Goal: Find specific page/section: Find specific page/section

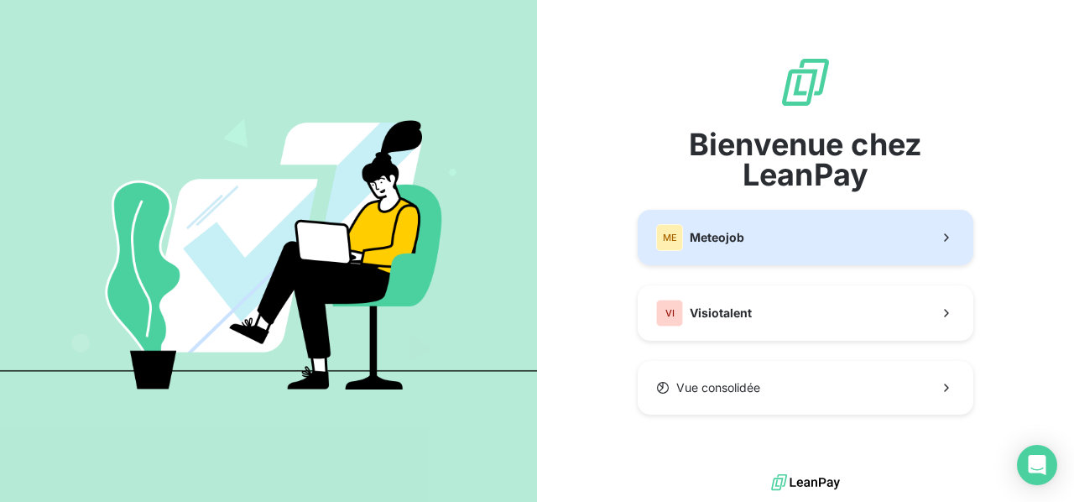
click at [738, 239] on span "Meteojob" at bounding box center [716, 237] width 55 height 17
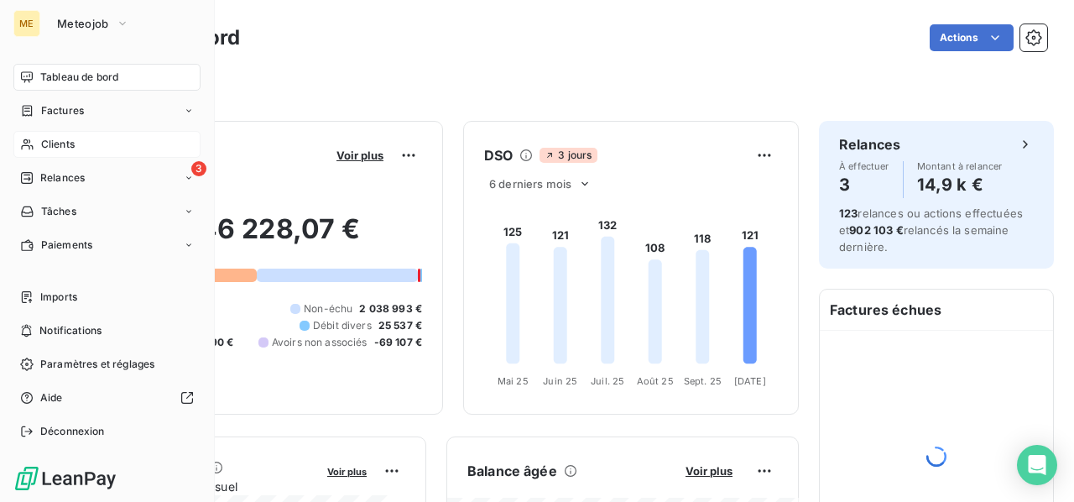
click at [65, 142] on span "Clients" at bounding box center [58, 144] width 34 height 15
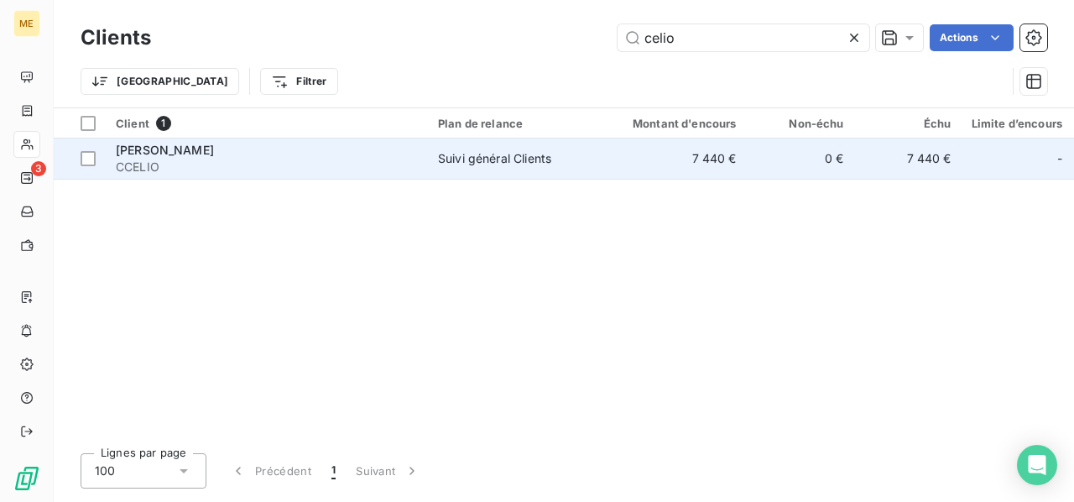
type input "celio"
click at [311, 166] on span "CCELIO" at bounding box center [267, 167] width 302 height 17
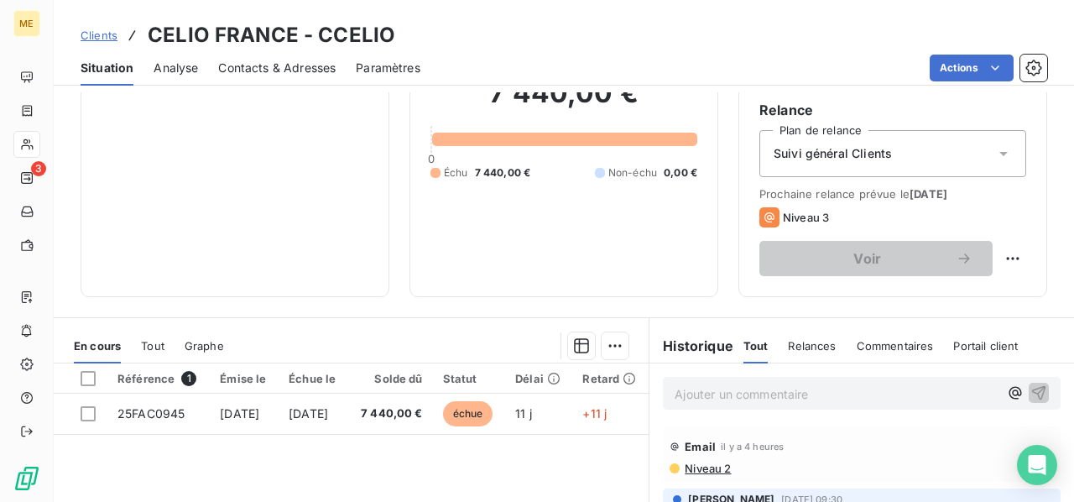
scroll to position [168, 0]
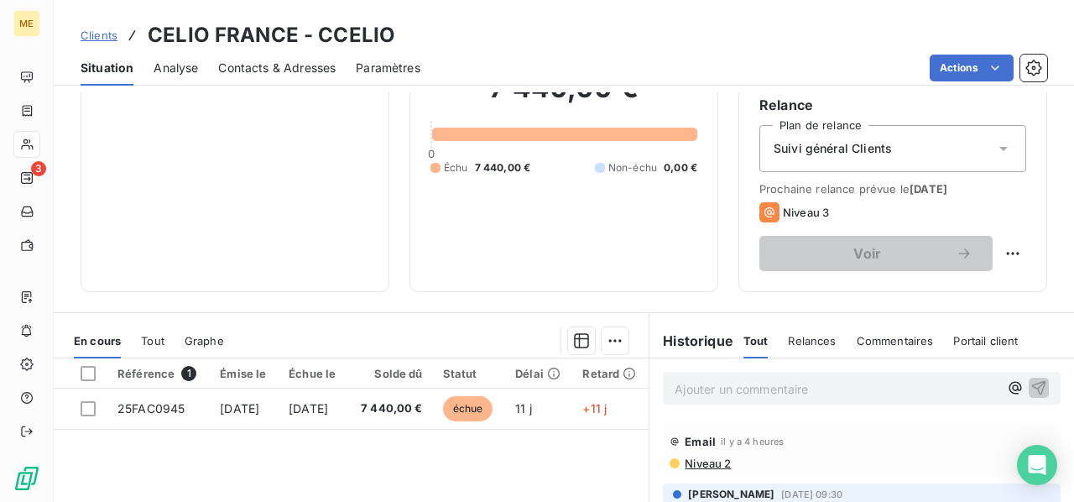
click at [698, 385] on p "Ajouter un commentaire ﻿" at bounding box center [836, 388] width 324 height 21
